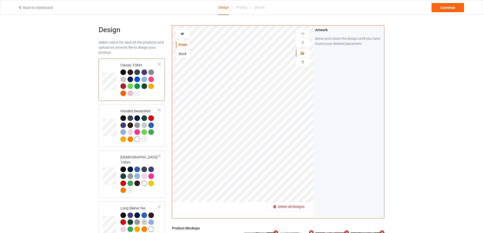
click at [304, 208] on span "Delete all designs" at bounding box center [291, 207] width 27 height 4
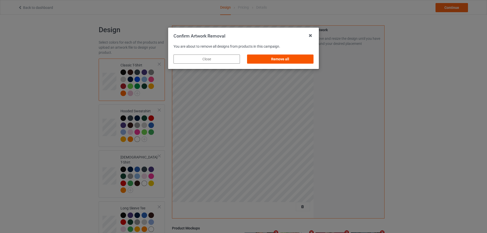
click at [280, 62] on div "Remove all" at bounding box center [280, 59] width 66 height 9
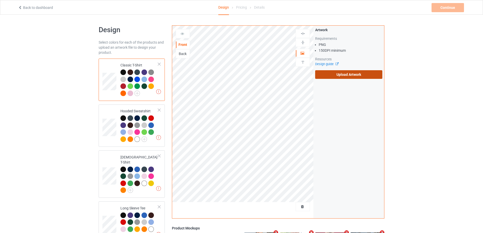
click at [366, 78] on label "Upload Artwork" at bounding box center [348, 74] width 67 height 9
click at [0, 0] on input "Upload Artwork" at bounding box center [0, 0] width 0 height 0
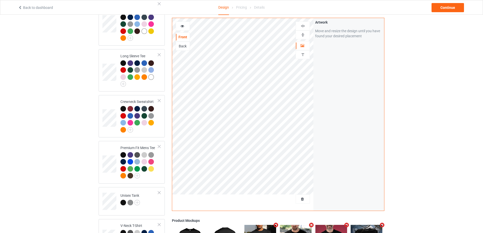
scroll to position [304, 0]
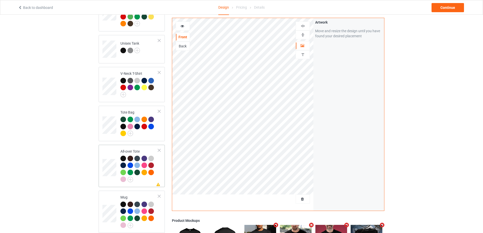
click at [147, 180] on div at bounding box center [139, 170] width 38 height 28
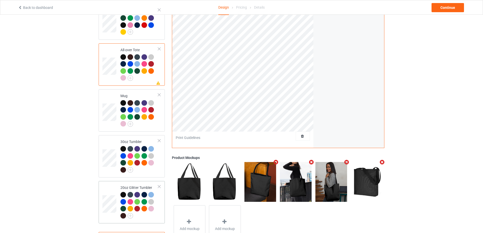
scroll to position [428, 0]
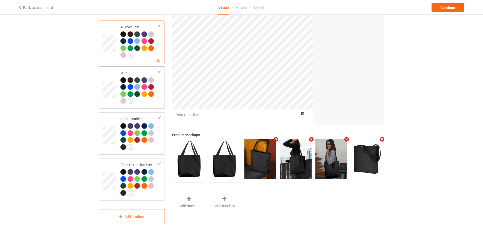
click at [152, 102] on div at bounding box center [139, 91] width 38 height 28
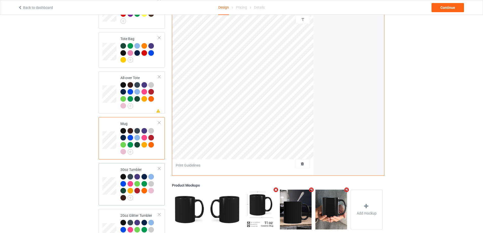
scroll to position [428, 0]
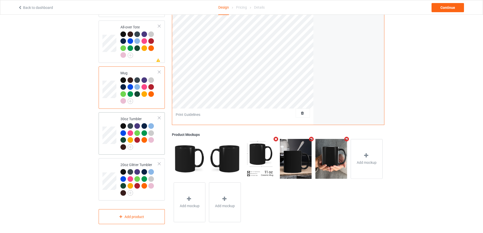
click at [143, 148] on div at bounding box center [139, 137] width 38 height 28
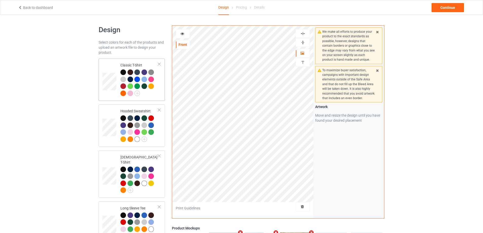
click at [154, 94] on div at bounding box center [139, 83] width 38 height 28
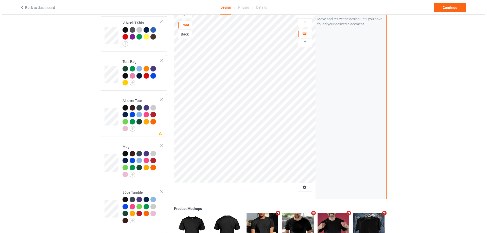
scroll to position [428, 0]
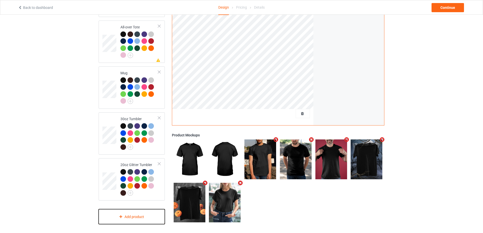
click at [135, 212] on div "Add product" at bounding box center [132, 216] width 66 height 15
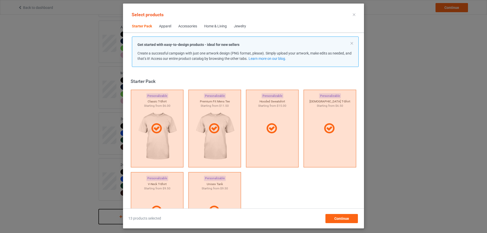
scroll to position [7, 0]
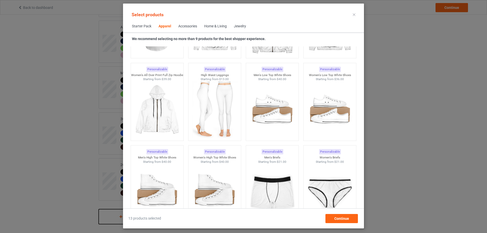
scroll to position [539, 0]
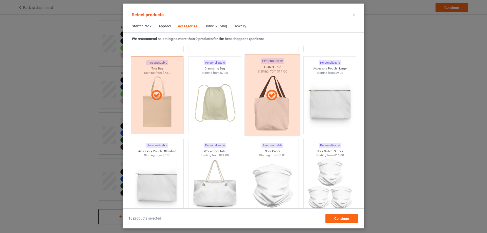
scroll to position [1604, 0]
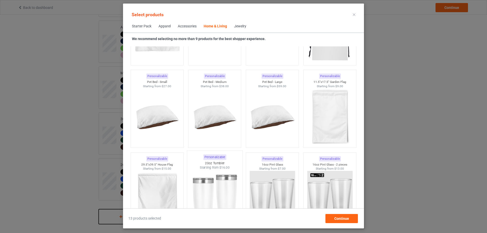
scroll to position [3315, 0]
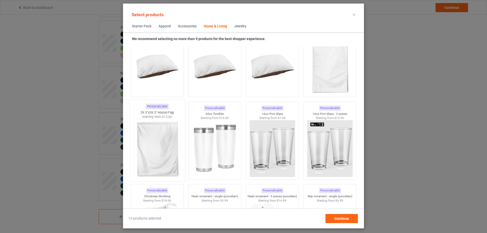
click at [161, 127] on img at bounding box center [157, 149] width 48 height 60
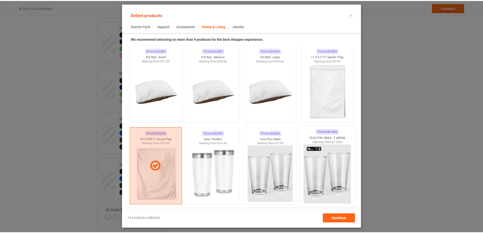
scroll to position [3264, 0]
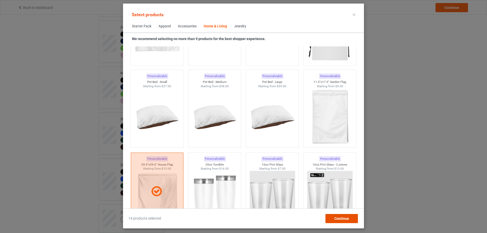
click at [340, 219] on span "Continue" at bounding box center [341, 218] width 15 height 4
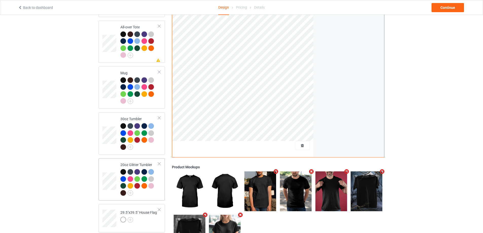
scroll to position [460, 0]
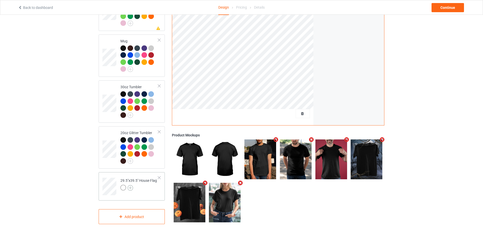
click at [131, 185] on img at bounding box center [131, 188] width 6 height 6
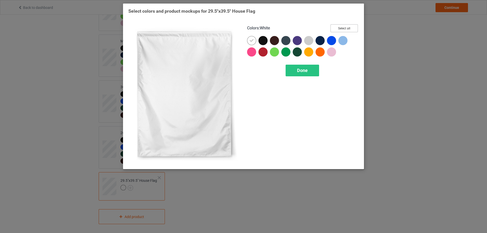
click at [345, 29] on button "Select all" at bounding box center [343, 28] width 27 height 8
click at [253, 42] on icon at bounding box center [251, 40] width 5 height 5
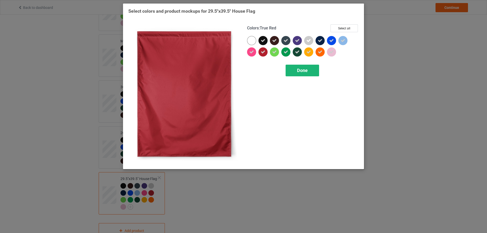
click at [299, 71] on span "Done" at bounding box center [302, 70] width 11 height 5
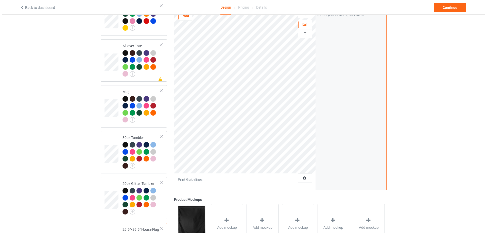
scroll to position [475, 0]
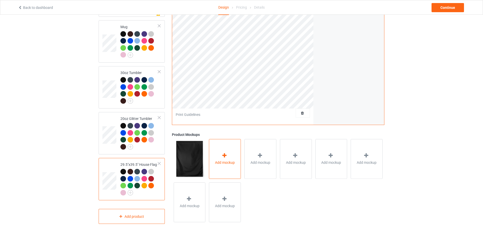
click at [223, 157] on div at bounding box center [224, 156] width 7 height 7
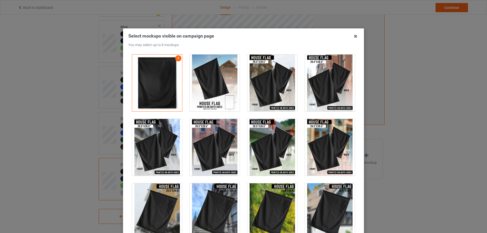
drag, startPoint x: 222, startPoint y: 87, endPoint x: 296, endPoint y: 88, distance: 74.0
click at [222, 87] on div at bounding box center [215, 83] width 50 height 57
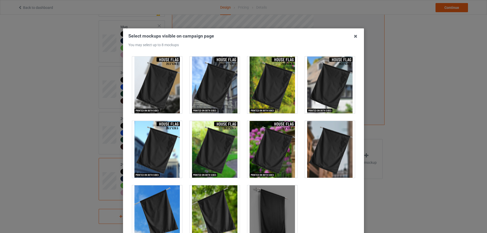
scroll to position [136, 0]
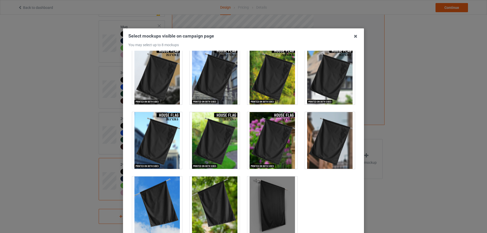
click at [154, 199] on div at bounding box center [157, 204] width 50 height 57
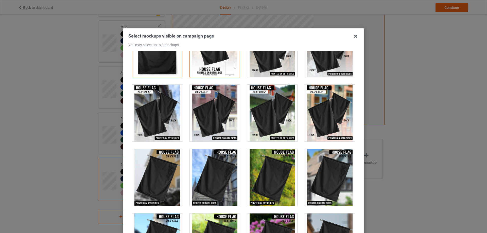
click at [163, 166] on div at bounding box center [157, 177] width 50 height 57
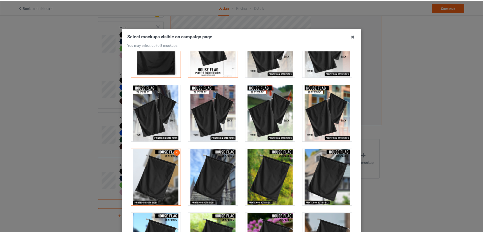
scroll to position [56, 0]
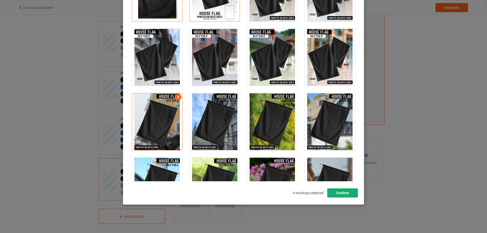
click at [338, 193] on button "Confirm" at bounding box center [342, 192] width 31 height 9
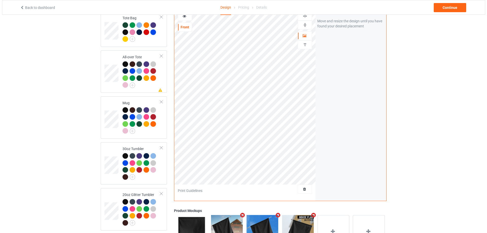
scroll to position [322, 0]
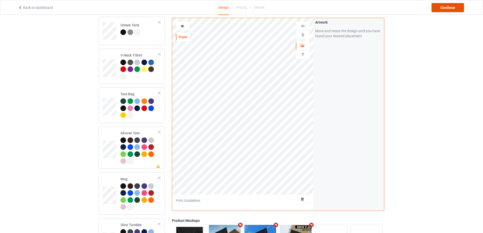
click at [446, 8] on div "Continue" at bounding box center [447, 7] width 32 height 9
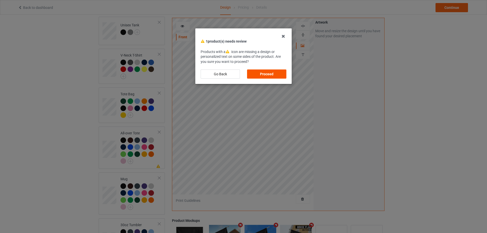
click at [263, 73] on div "Proceed" at bounding box center [266, 73] width 39 height 9
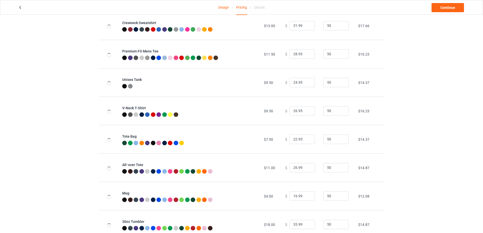
scroll to position [225, 0]
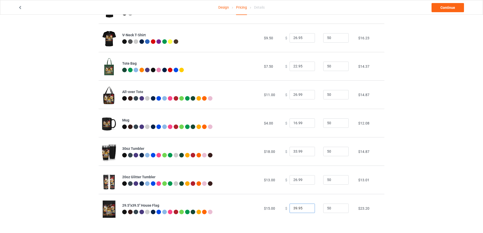
click at [294, 207] on input "39.95" at bounding box center [302, 209] width 25 height 10
click at [298, 208] on input "32.95" at bounding box center [302, 209] width 25 height 10
type input "32.99"
click at [382, 193] on td "$13.01" at bounding box center [369, 180] width 29 height 28
click at [444, 6] on link "Continue" at bounding box center [447, 7] width 32 height 9
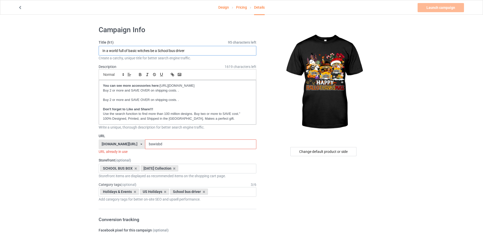
click at [152, 50] on input "In a world full of basic witches be a School bus driver" at bounding box center [178, 51] width 158 height 10
type input "Happy Hallothanksmas"
click at [159, 145] on input "bawisbd" at bounding box center [200, 144] width 111 height 10
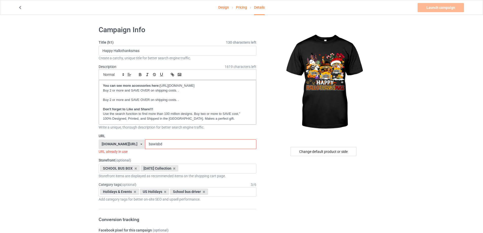
click at [159, 145] on input "bawisbd" at bounding box center [200, 144] width 111 height 10
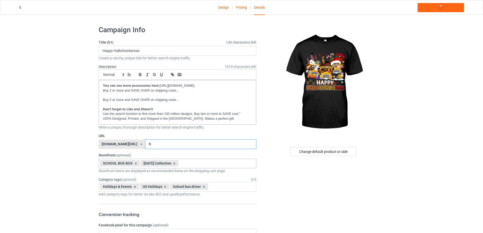
type input "h"
type input "t"
type input "hathax"
click at [226, 187] on div "Holidays & Events US Holidays School bus driver Age > [DEMOGRAPHIC_DATA] > 1 Ag…" at bounding box center [178, 187] width 158 height 10
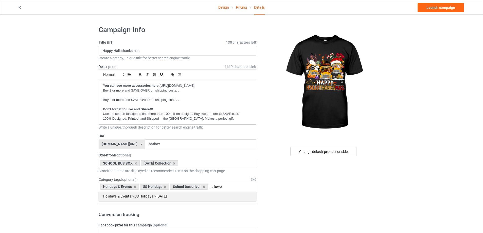
type input "hallowe"
click at [224, 200] on div "Holidays & Events > US Holidays > [DATE]" at bounding box center [177, 195] width 157 height 9
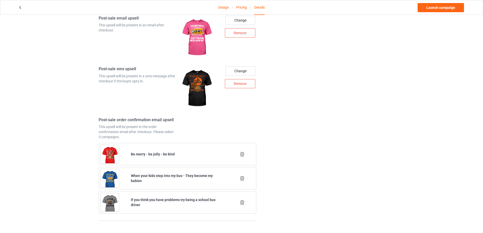
scroll to position [629, 0]
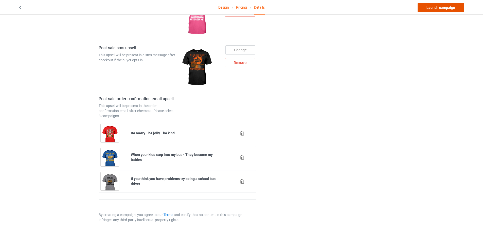
click at [444, 8] on link "Launch campaign" at bounding box center [441, 7] width 46 height 9
